Goal: Transaction & Acquisition: Obtain resource

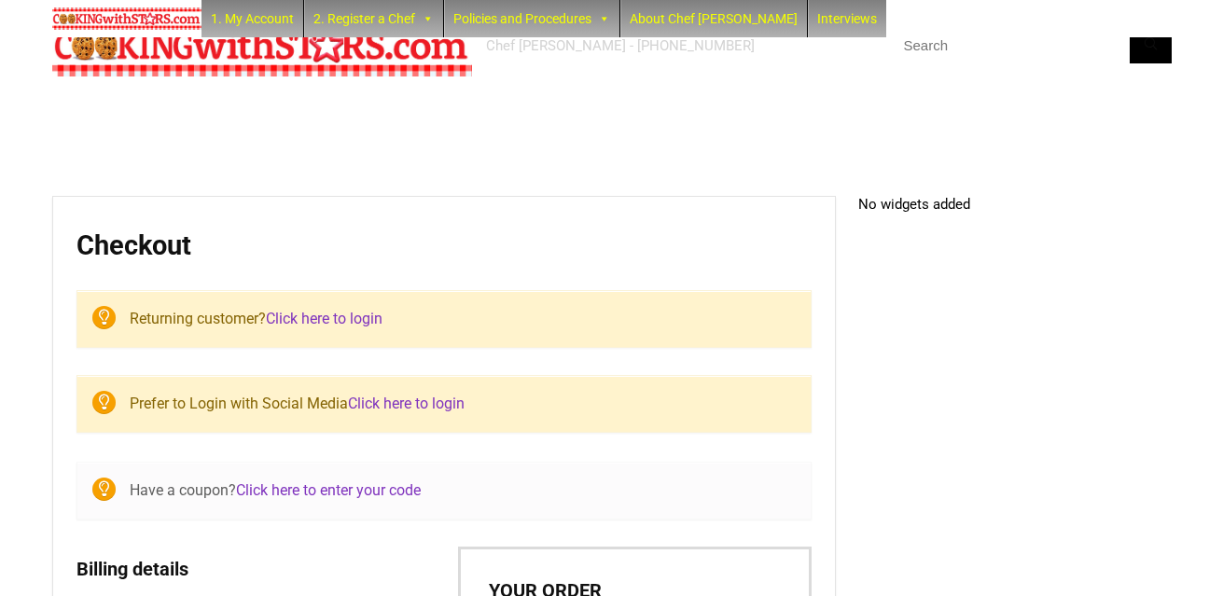
select select "NY"
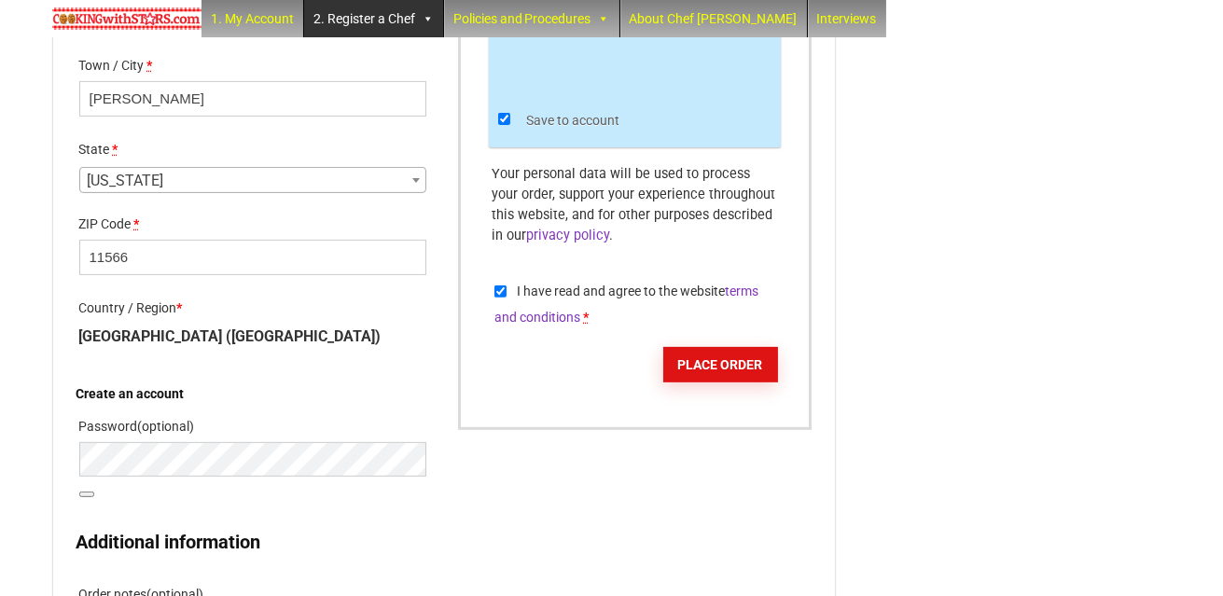
click at [384, 11] on link "2. Register a Chef" at bounding box center [373, 18] width 139 height 37
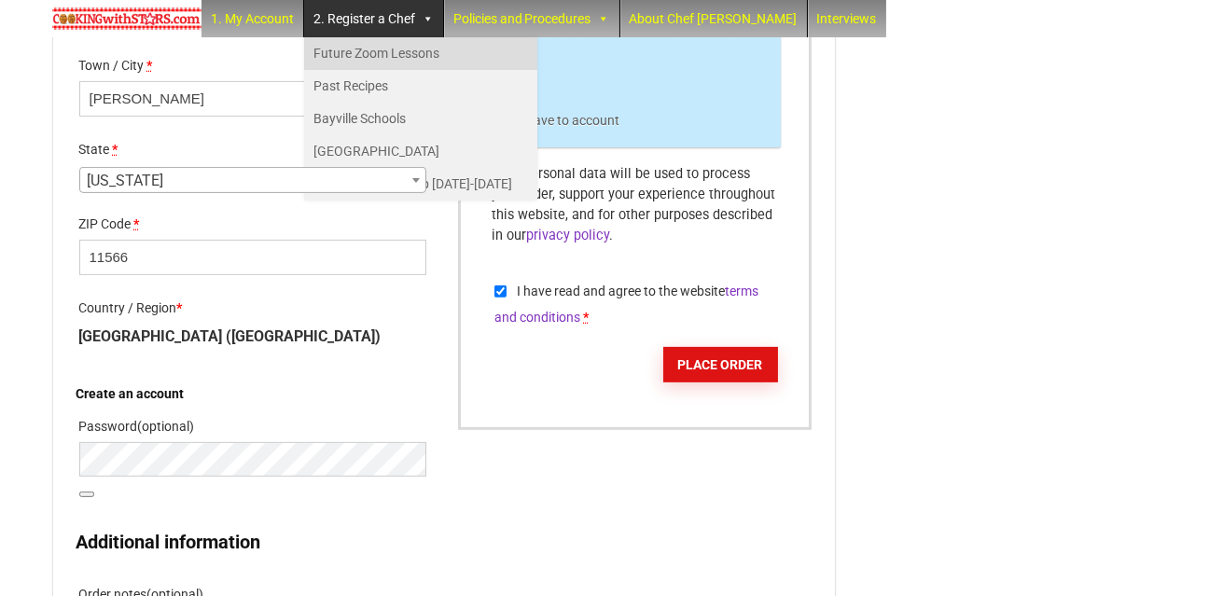
click at [371, 51] on link "Future Zoom Lessons" at bounding box center [420, 53] width 233 height 33
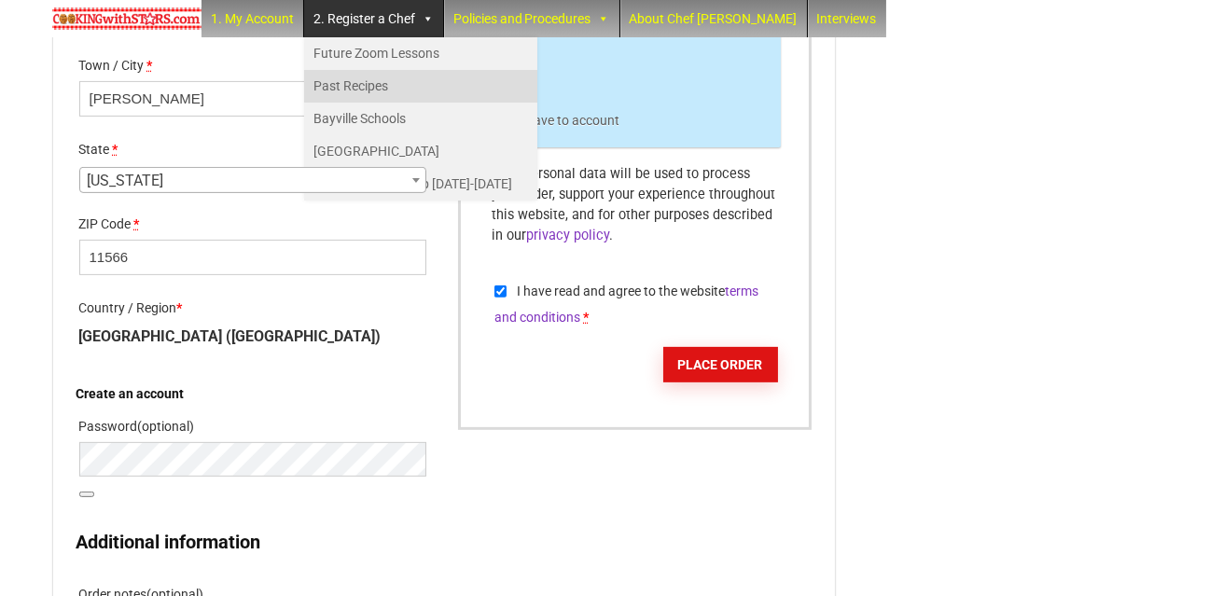
click at [328, 81] on link "Past Recipes" at bounding box center [420, 86] width 233 height 33
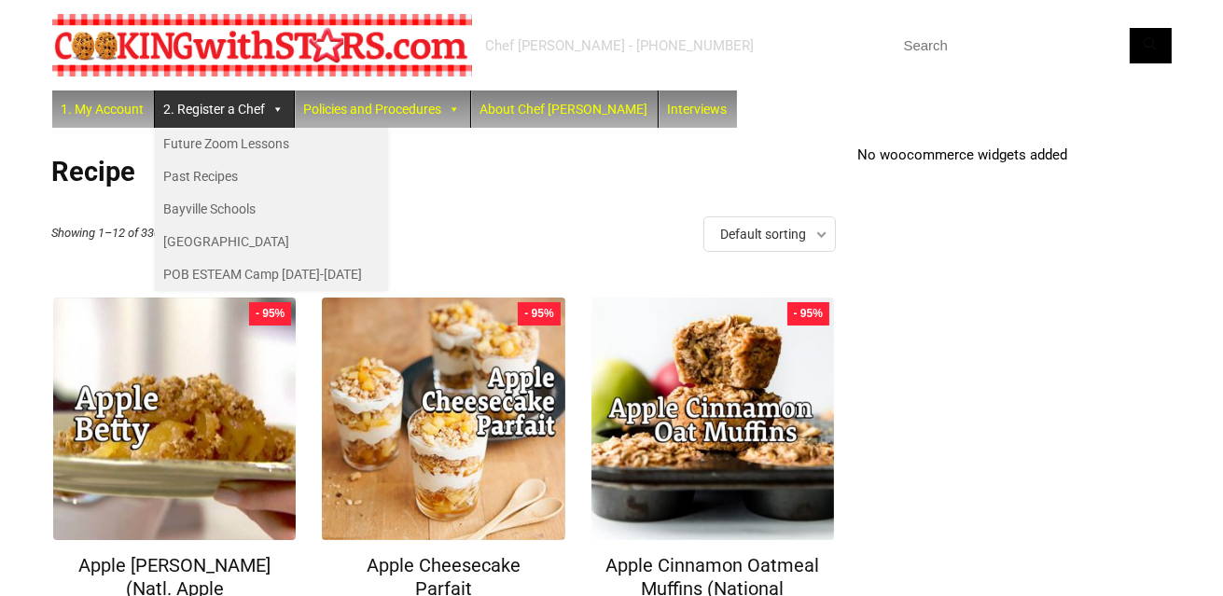
click at [821, 237] on div "Default sorting Default sorting Sort by popularity Sort by latest Sort by price…" at bounding box center [770, 233] width 133 height 35
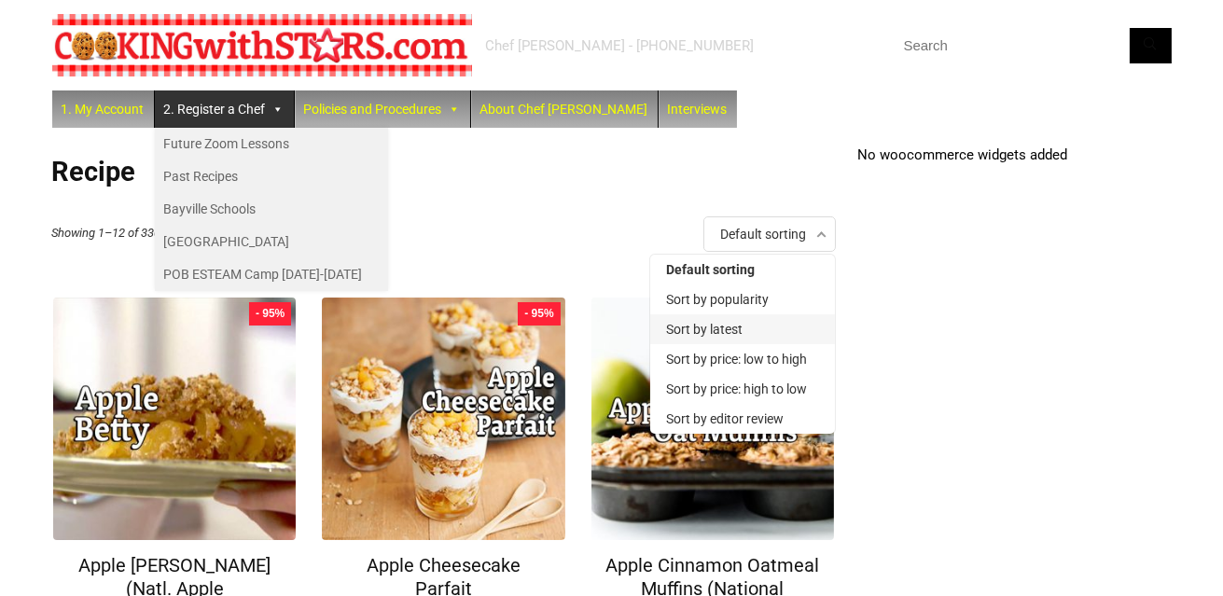
click at [729, 326] on li "Sort by latest" at bounding box center [742, 329] width 185 height 30
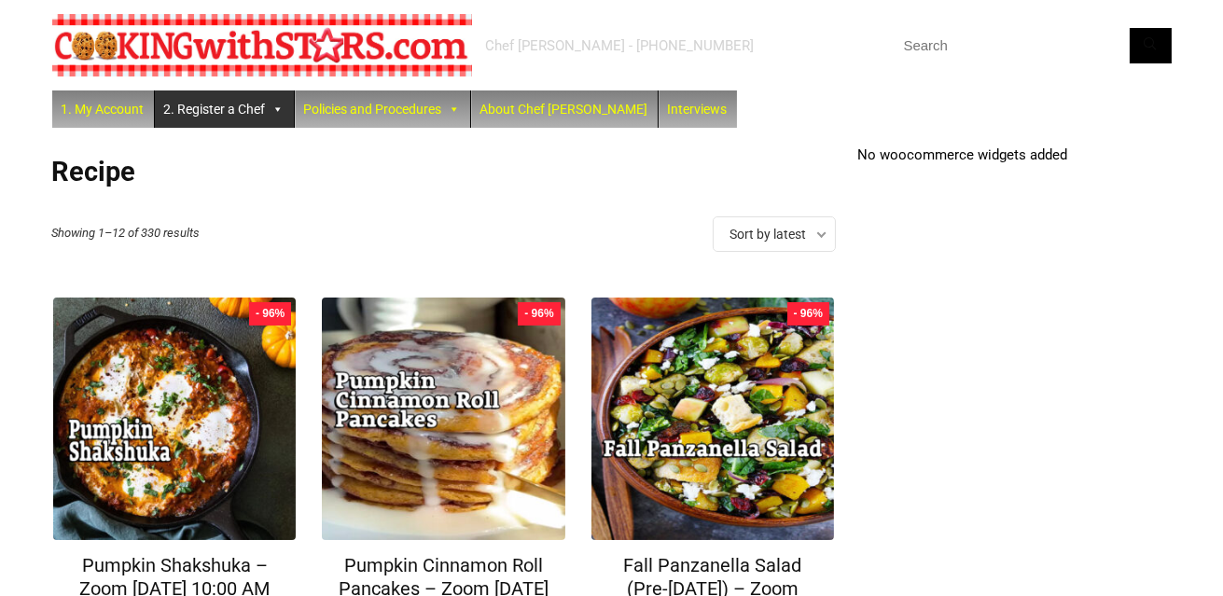
click at [229, 110] on link "2. Register a Chef" at bounding box center [224, 109] width 139 height 37
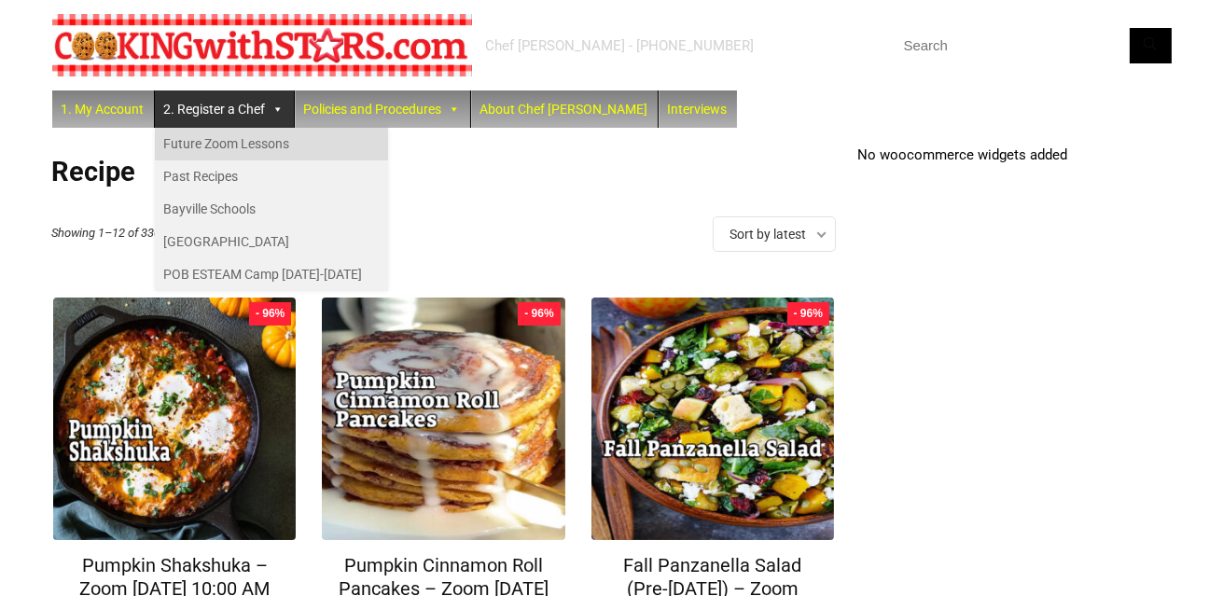
click at [230, 136] on link "Future Zoom Lessons" at bounding box center [271, 144] width 233 height 33
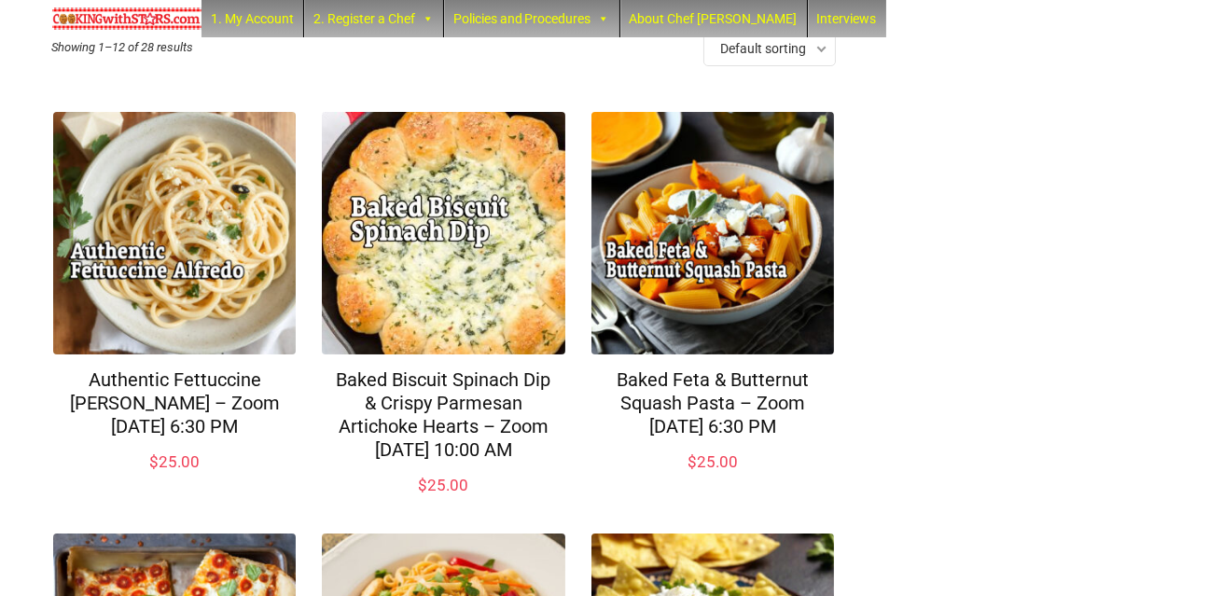
scroll to position [186, 0]
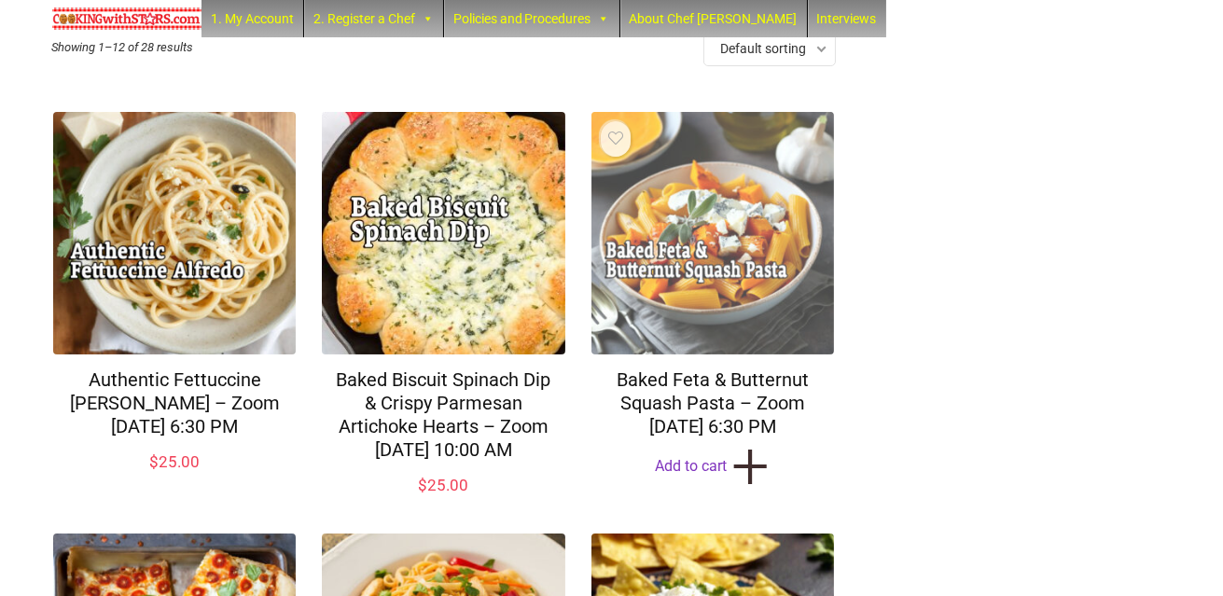
click at [728, 291] on img at bounding box center [713, 233] width 243 height 243
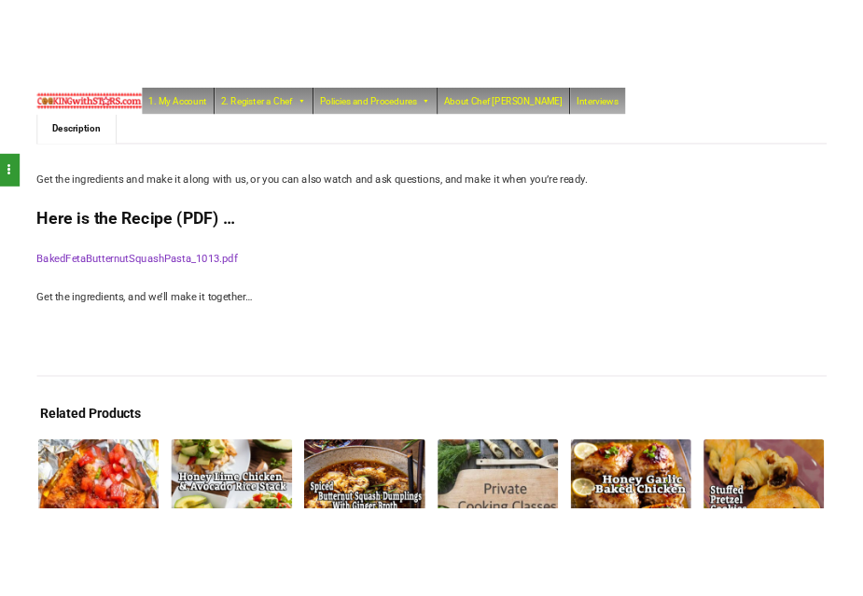
scroll to position [466, 0]
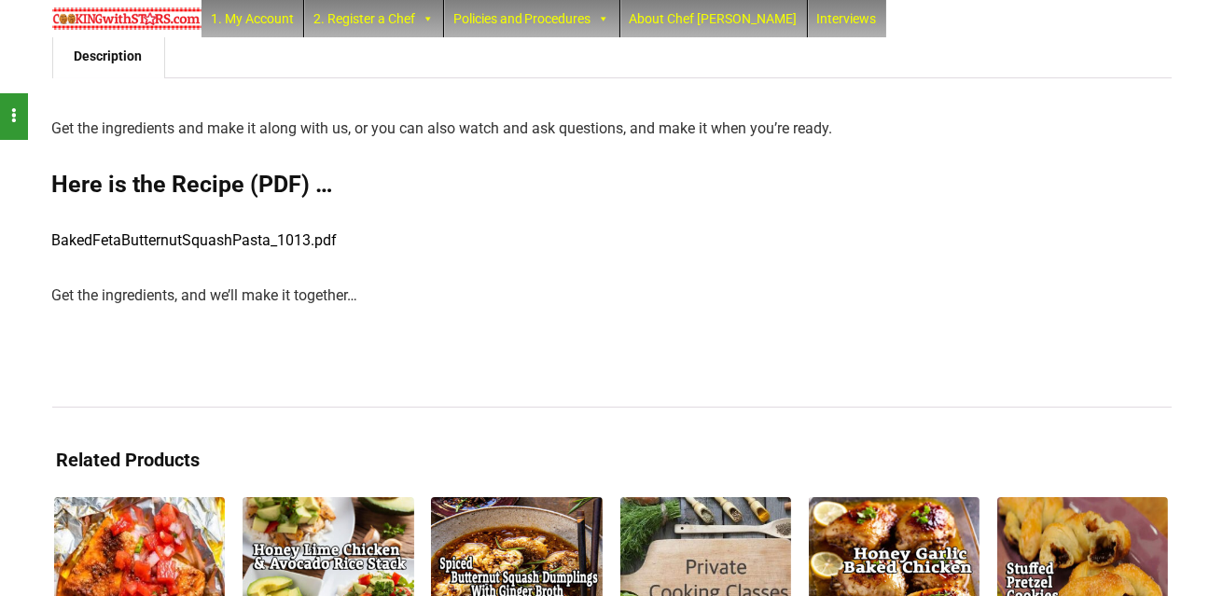
click at [146, 237] on link "BakedFetaButternutSquashPasta_1013.pdf" at bounding box center [195, 240] width 286 height 18
